Goal: Navigation & Orientation: Find specific page/section

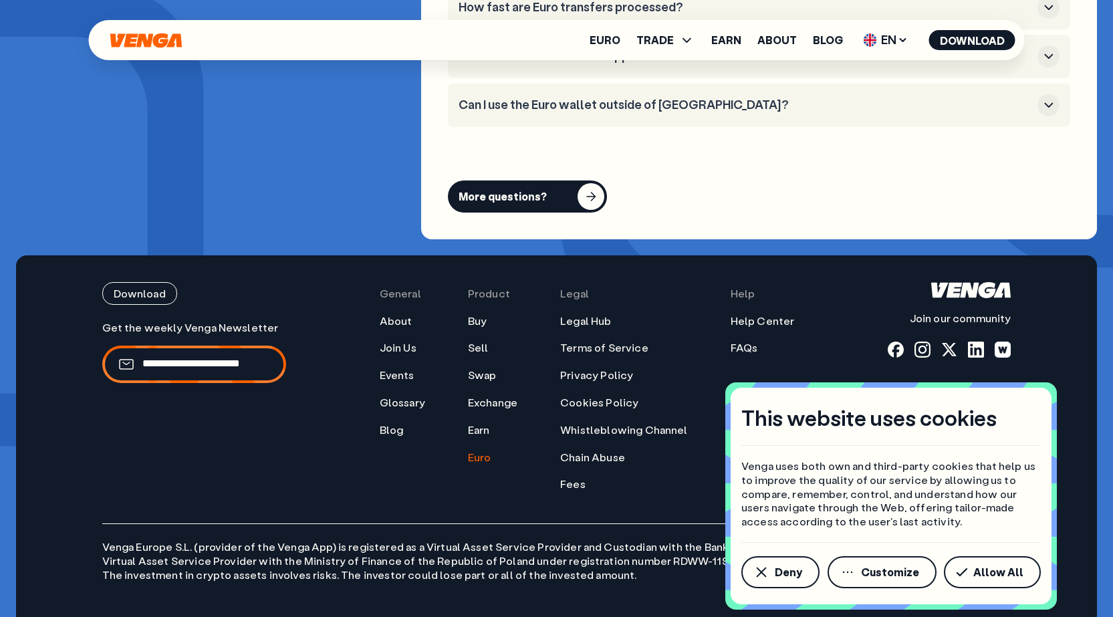
scroll to position [5376, 0]
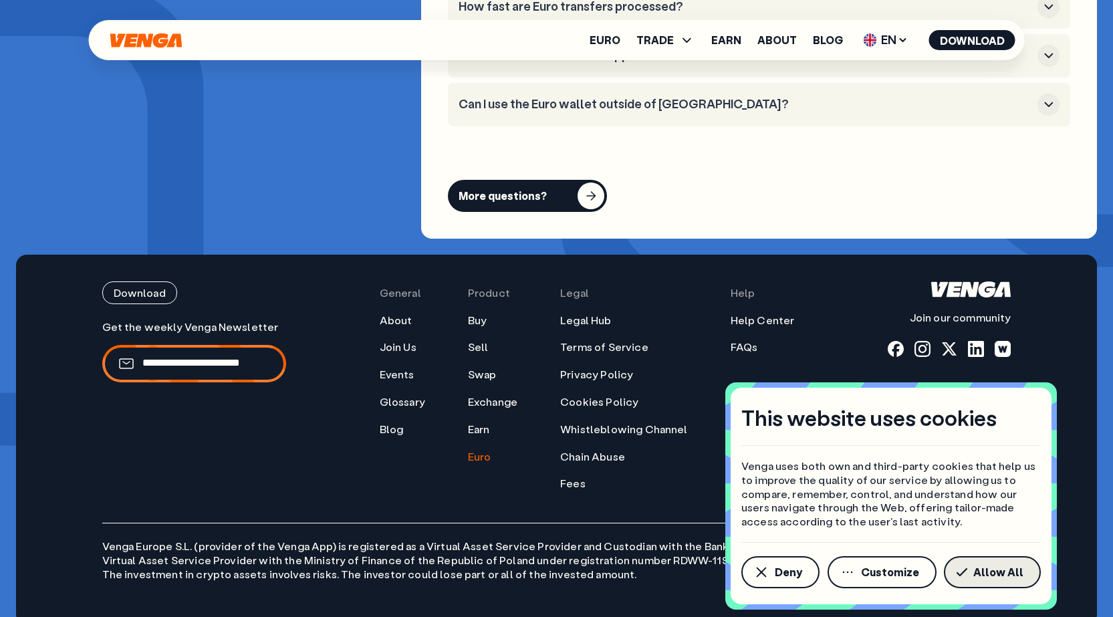
click at [992, 576] on span "Allow All" at bounding box center [999, 572] width 50 height 11
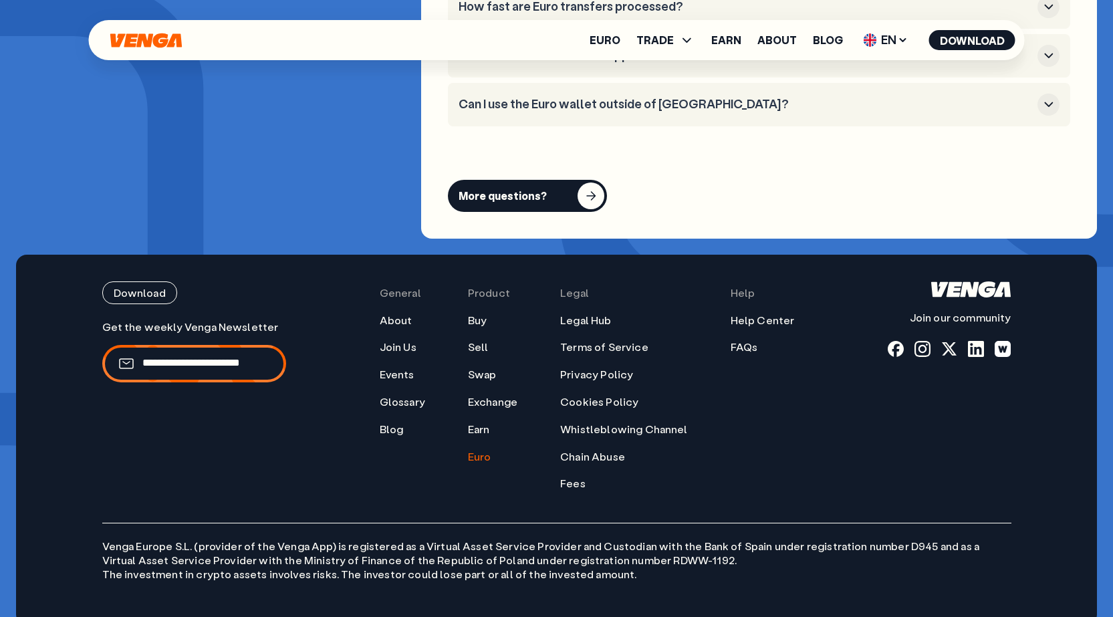
click at [485, 539] on p "Venga [GEOGRAPHIC_DATA] S.L. (provider of the Venga App) is registered as a Vir…" at bounding box center [556, 552] width 909 height 58
click at [487, 542] on p "Venga [GEOGRAPHIC_DATA] S.L. (provider of the Venga App) is registered as a Vir…" at bounding box center [556, 552] width 909 height 58
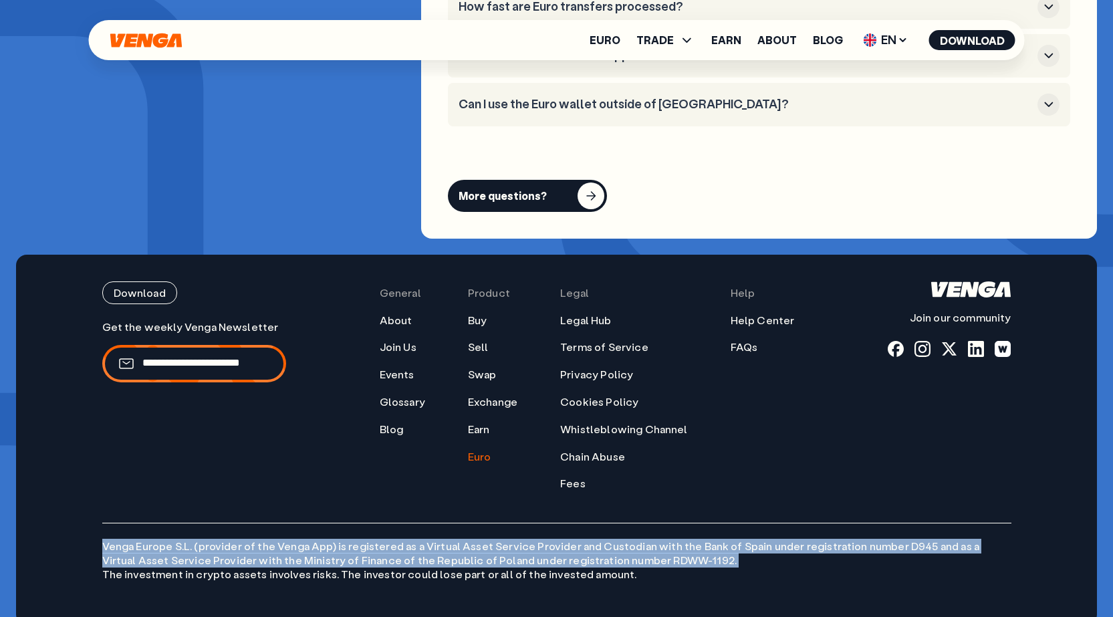
click at [487, 542] on p "Venga [GEOGRAPHIC_DATA] S.L. (provider of the Venga App) is registered as a Vir…" at bounding box center [556, 552] width 909 height 58
click at [487, 543] on p "Venga [GEOGRAPHIC_DATA] S.L. (provider of the Venga App) is registered as a Vir…" at bounding box center [556, 552] width 909 height 58
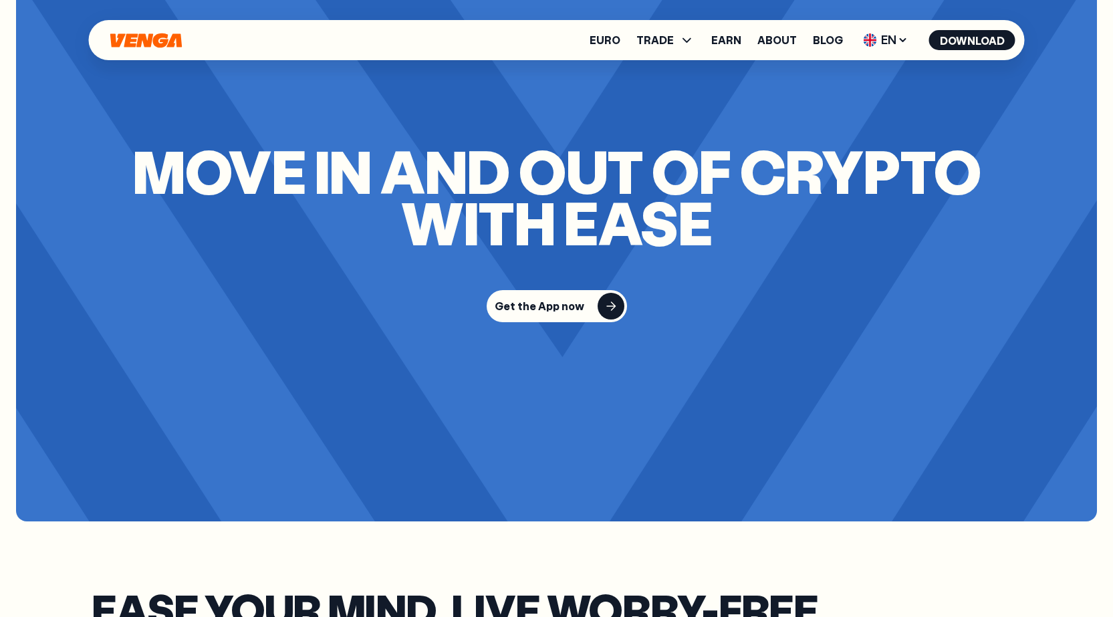
scroll to position [2568, 0]
drag, startPoint x: 889, startPoint y: 516, endPoint x: 869, endPoint y: 532, distance: 25.7
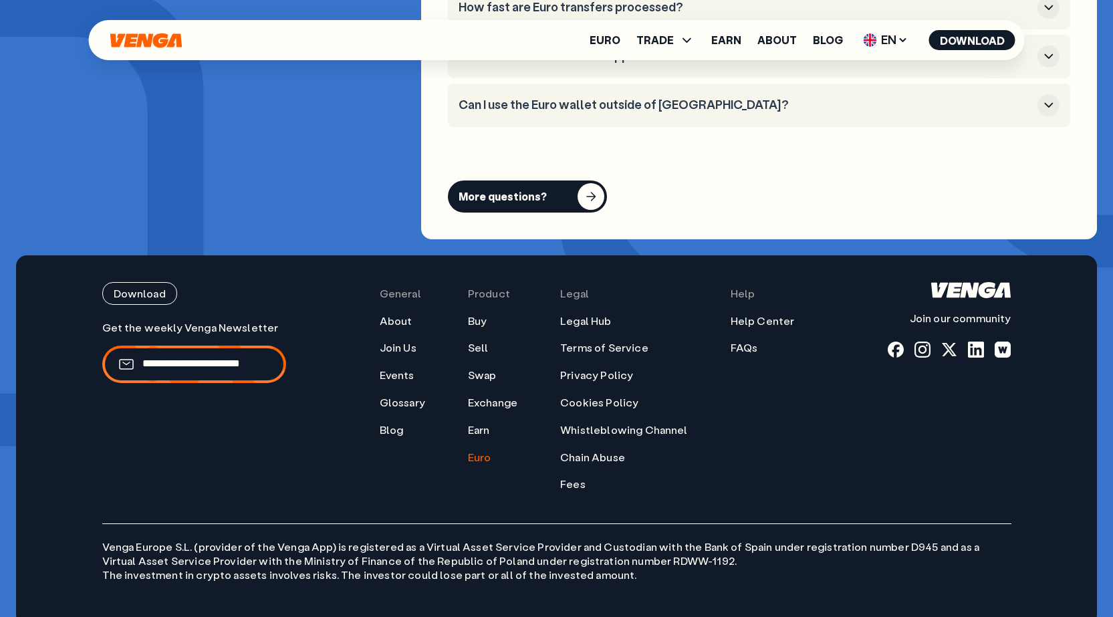
scroll to position [5376, 0]
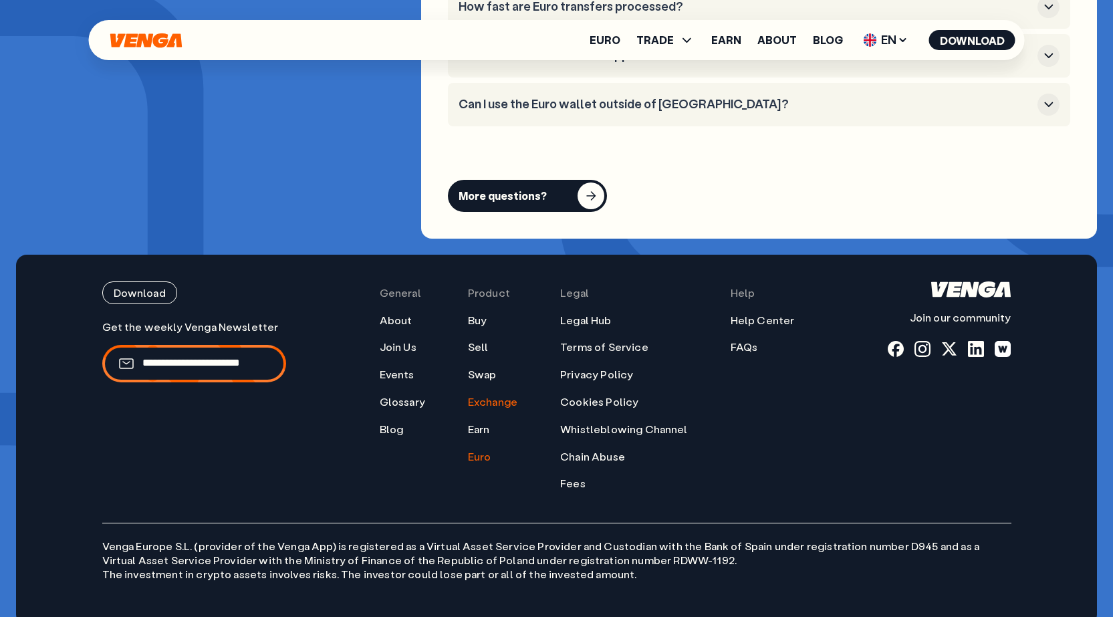
click at [499, 395] on link "Exchange" at bounding box center [492, 402] width 49 height 14
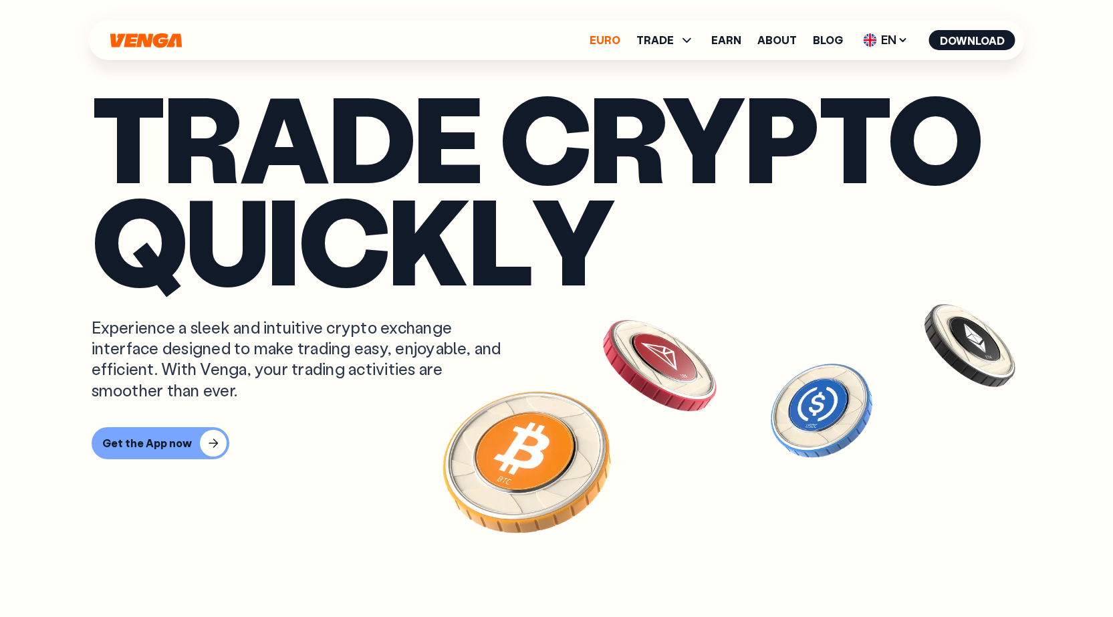
click at [611, 39] on link "Euro" at bounding box center [605, 40] width 31 height 11
